Goal: Task Accomplishment & Management: Complete application form

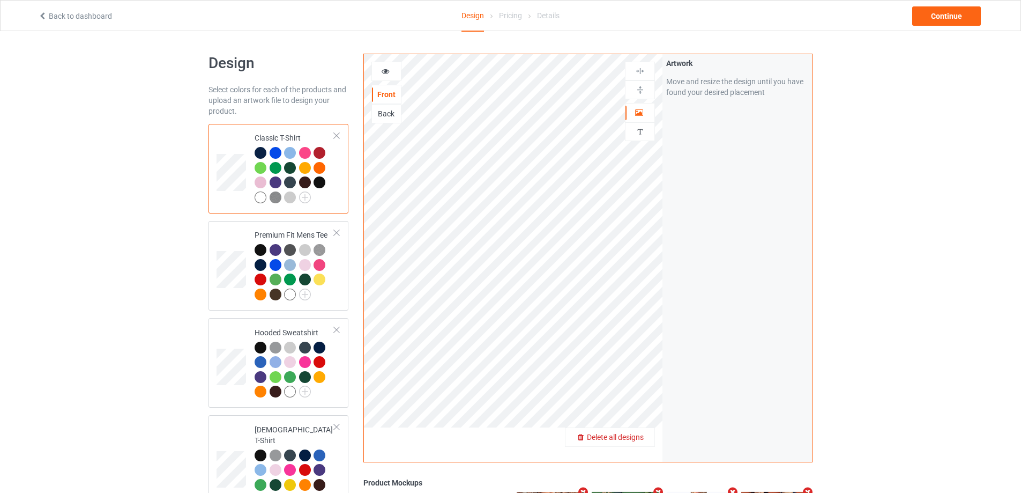
click at [635, 438] on span "Delete all designs" at bounding box center [615, 437] width 57 height 9
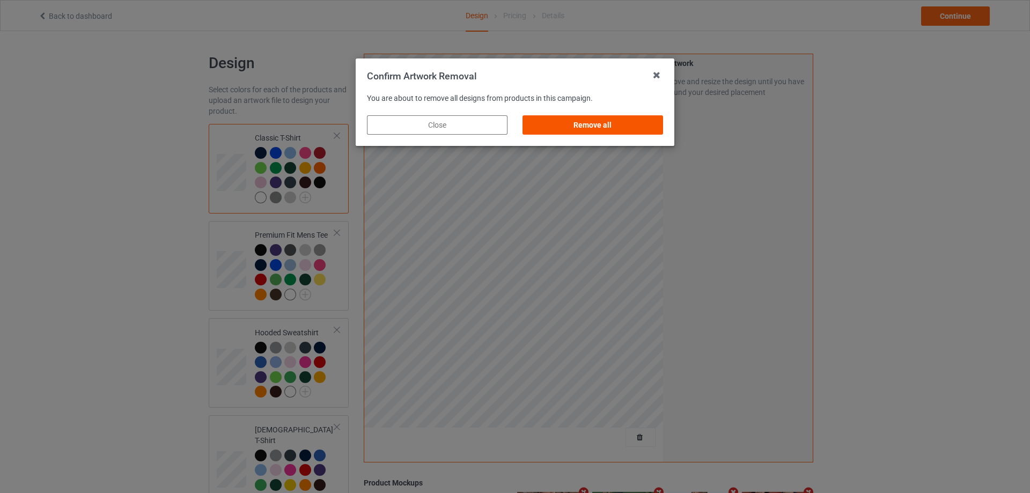
click at [659, 127] on div "Remove all" at bounding box center [592, 124] width 140 height 19
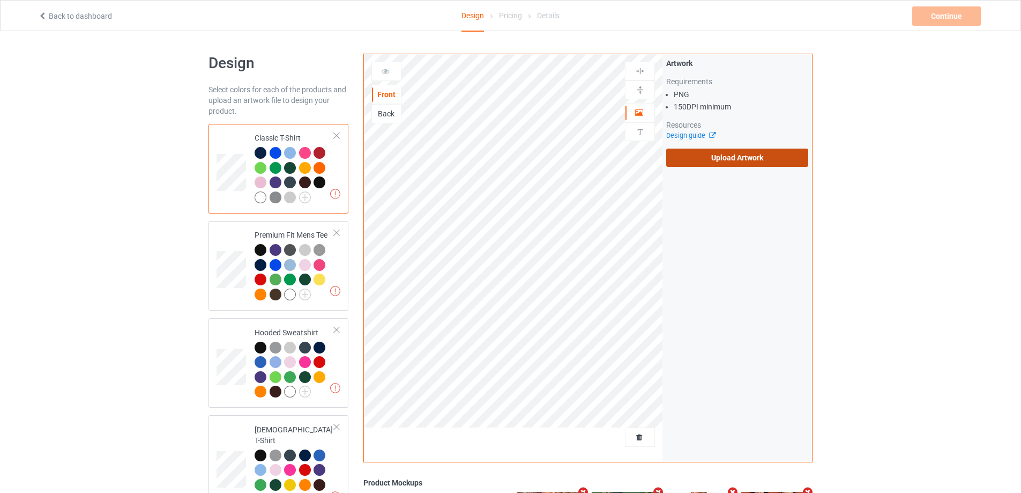
click at [716, 147] on div "Artwork Requirements PNG 150 DPI minimum Resources Design guide Upload Artwork" at bounding box center [738, 112] width 142 height 109
click at [716, 149] on label "Upload Artwork" at bounding box center [738, 158] width 142 height 18
click at [0, 0] on input "Upload Artwork" at bounding box center [0, 0] width 0 height 0
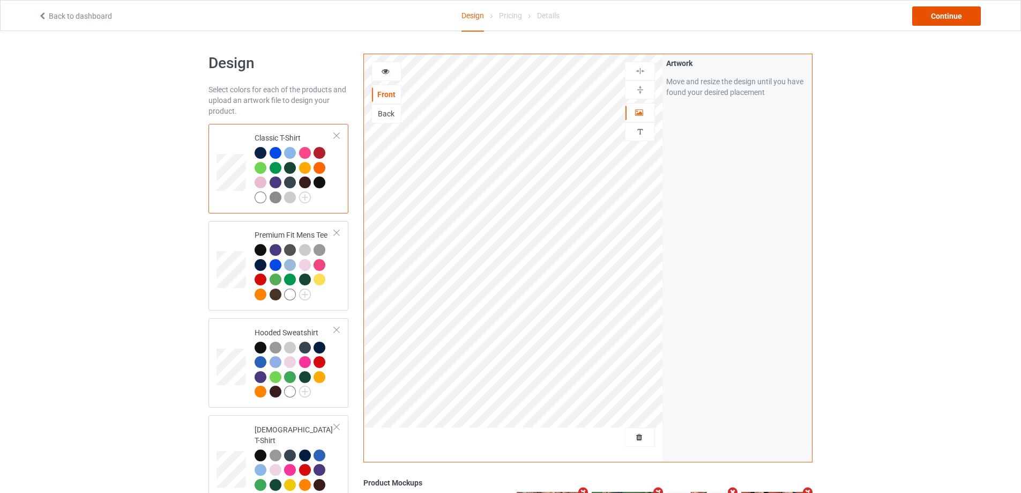
click at [936, 20] on div "Continue" at bounding box center [947, 15] width 69 height 19
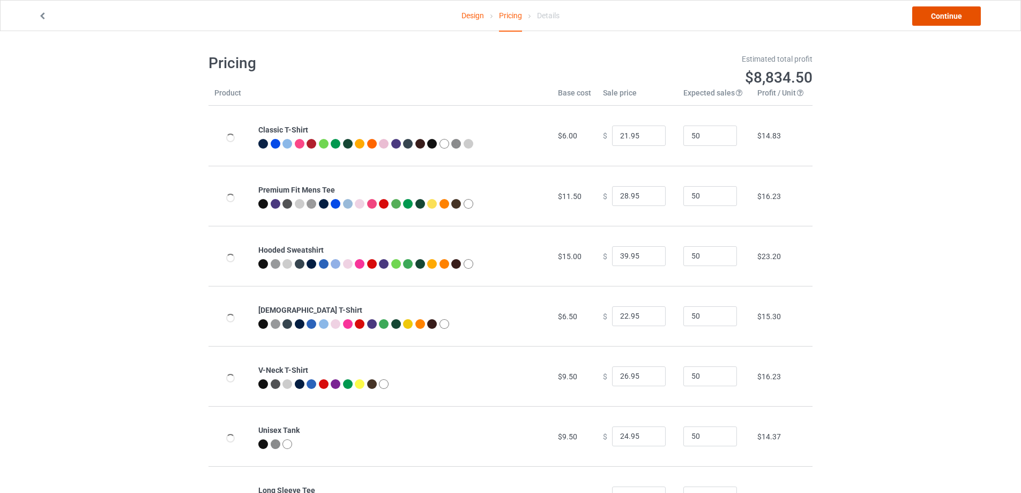
click at [944, 19] on link "Continue" at bounding box center [947, 15] width 69 height 19
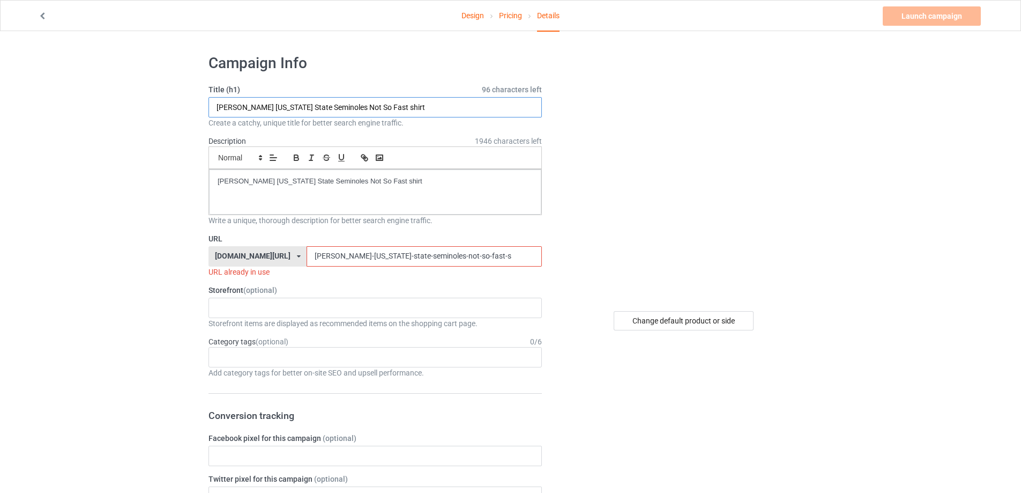
drag, startPoint x: 415, startPoint y: 100, endPoint x: 178, endPoint y: 105, distance: 237.1
paste input "Longbangers Hibernian Football Club"
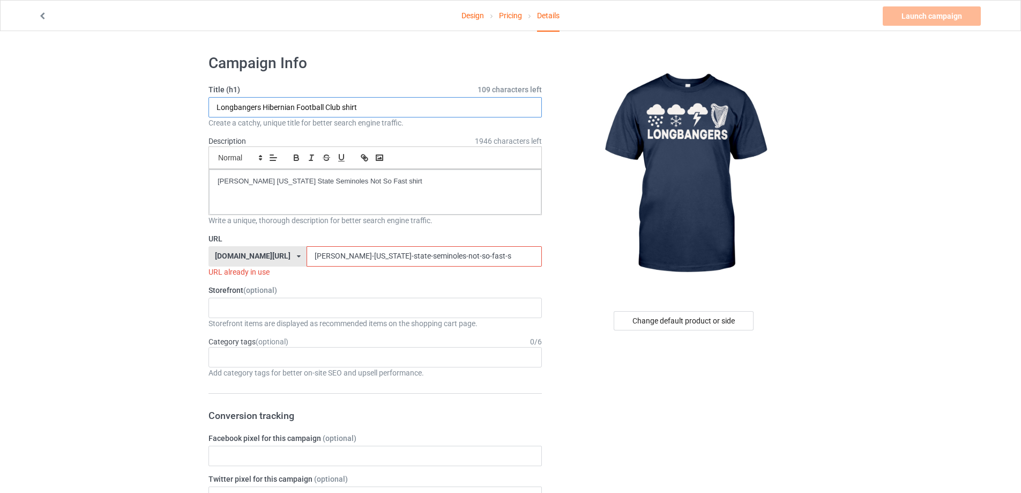
type input "Longbangers Hibernian Football Club shirt"
drag, startPoint x: 439, startPoint y: 180, endPoint x: 161, endPoint y: 180, distance: 277.8
drag, startPoint x: 476, startPoint y: 255, endPoint x: 159, endPoint y: 254, distance: 316.4
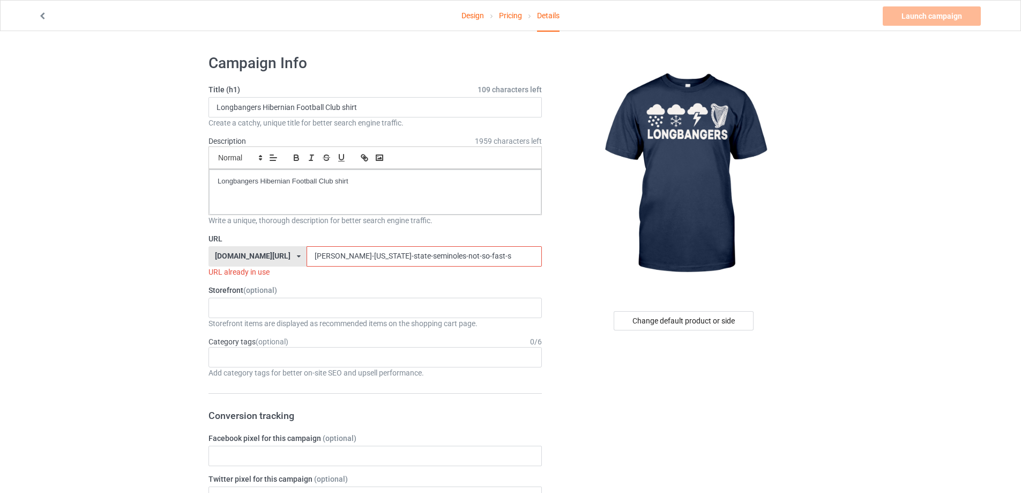
paste input "longbangers-hibernian-football-club-shirt"
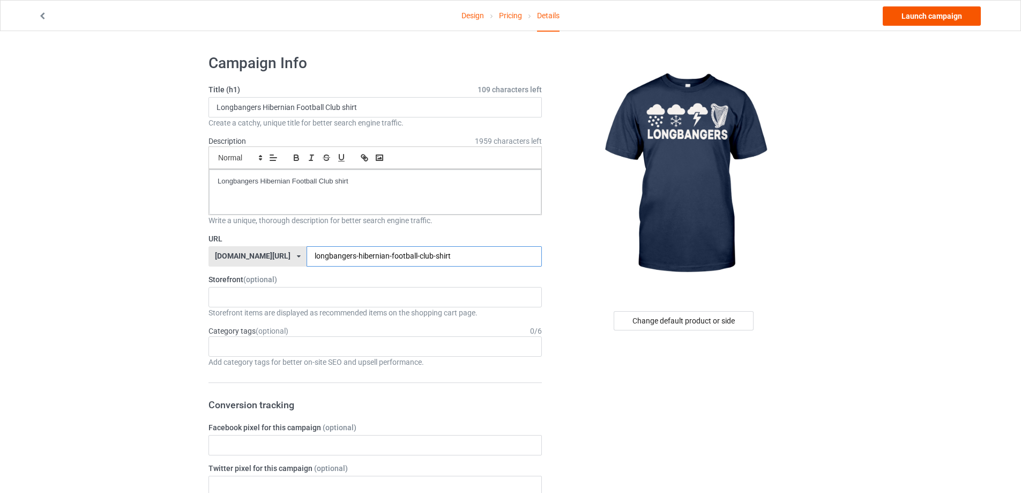
type input "longbangers-hibernian-football-club-shirt"
click at [935, 19] on link "Launch campaign" at bounding box center [932, 15] width 98 height 19
